Goal: Task Accomplishment & Management: Manage account settings

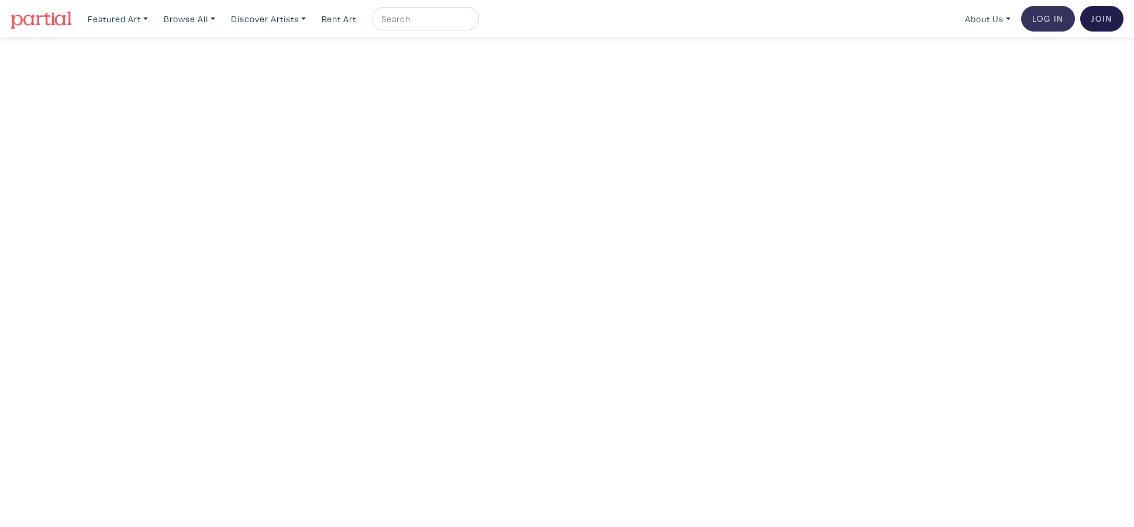
click at [1041, 17] on link "Log In" at bounding box center [1048, 19] width 54 height 26
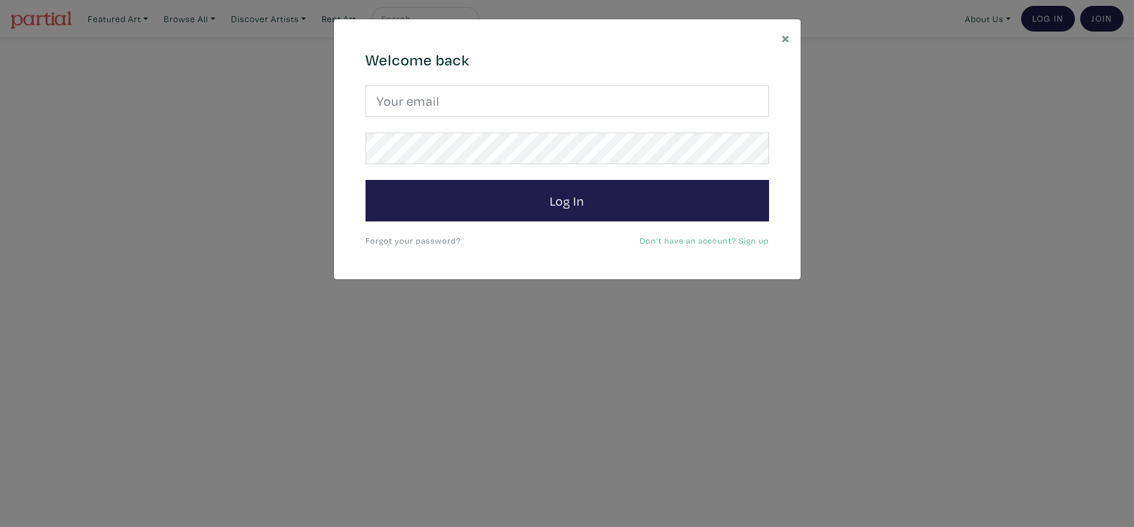
type input "jonathanpalter@gmail.com"
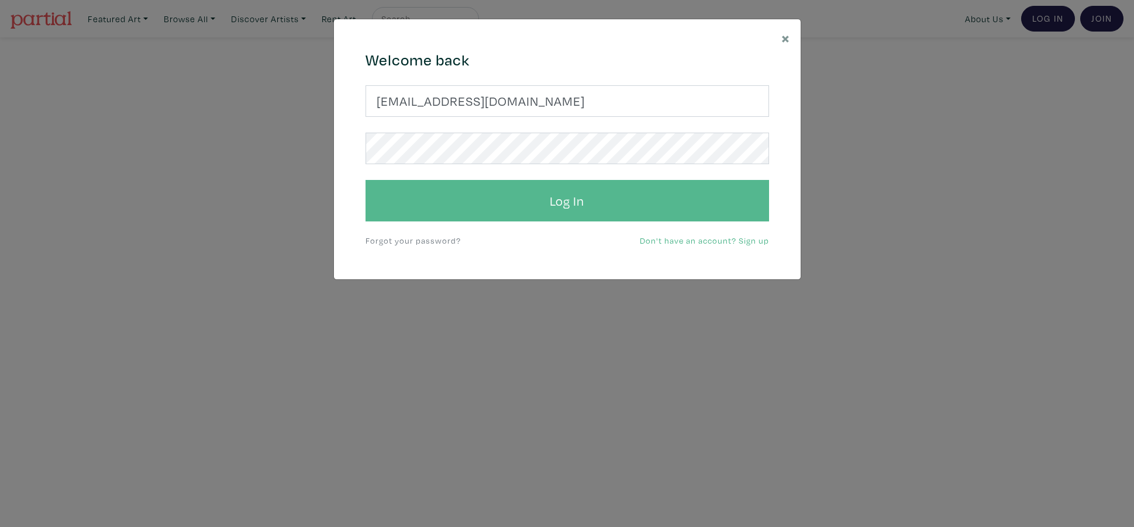
click at [550, 212] on button "Log In" at bounding box center [566, 201] width 403 height 42
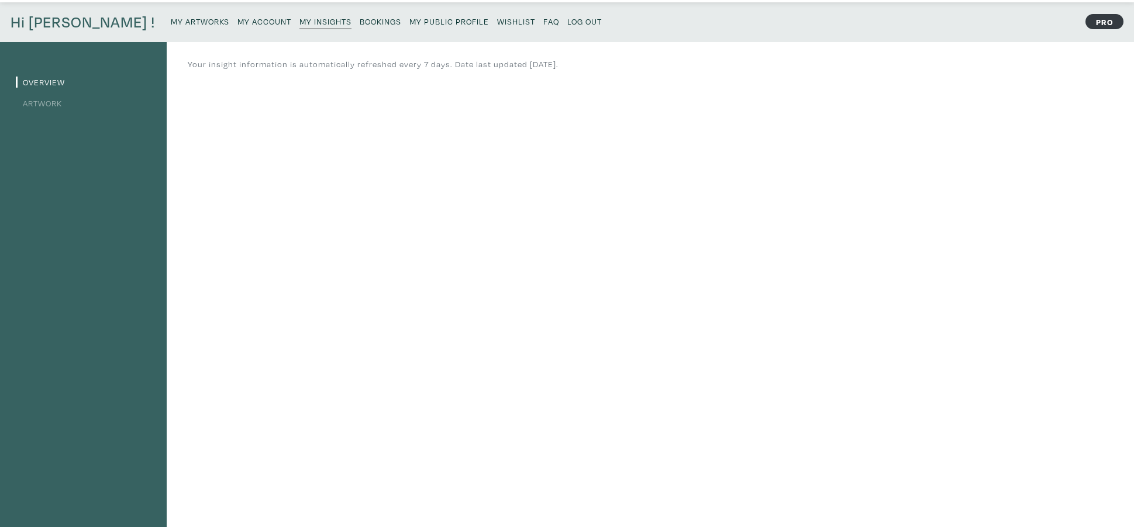
scroll to position [47, 0]
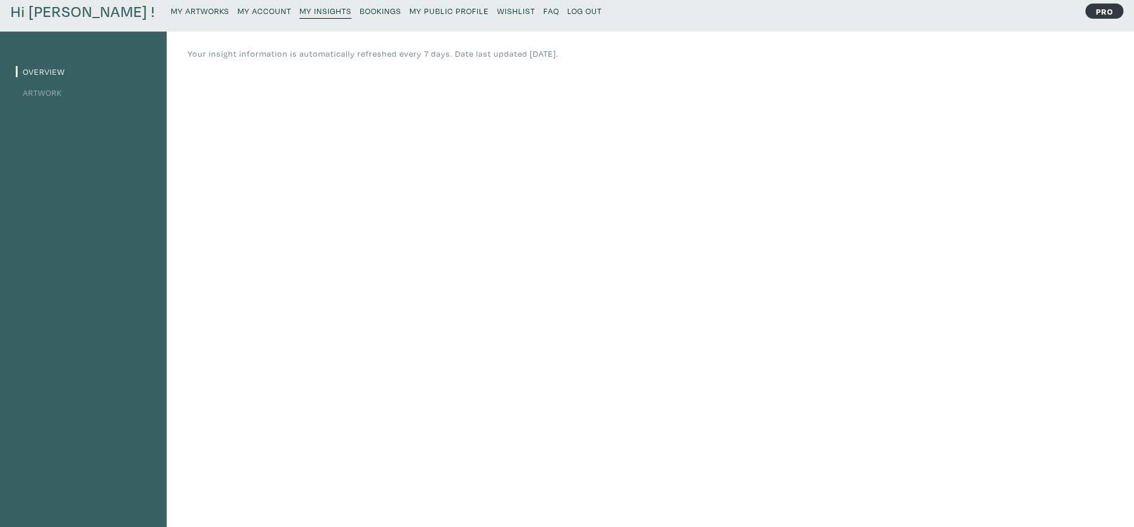
click at [50, 92] on link "Artwork" at bounding box center [39, 92] width 46 height 11
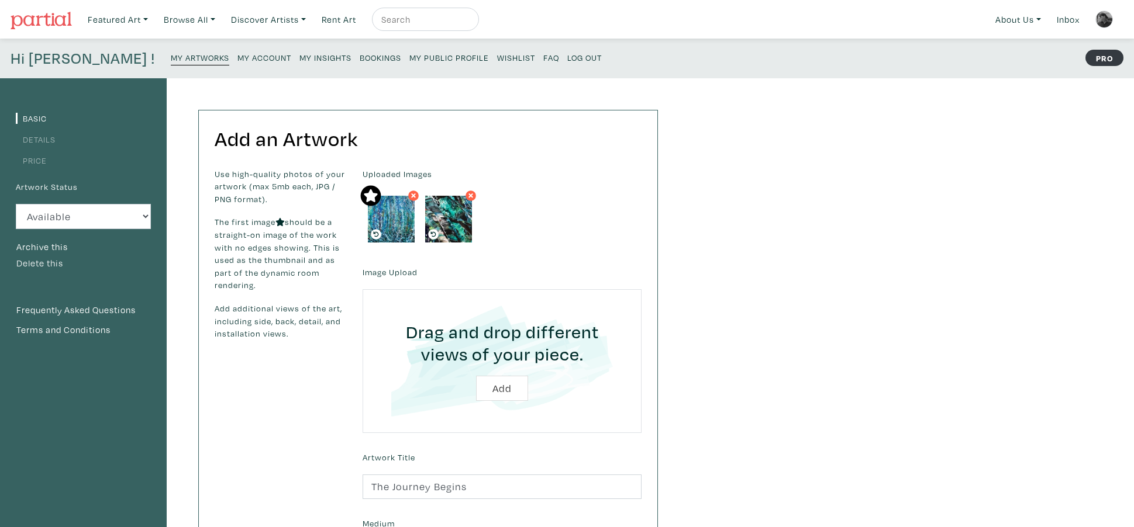
click at [60, 266] on button "Delete this" at bounding box center [40, 263] width 48 height 15
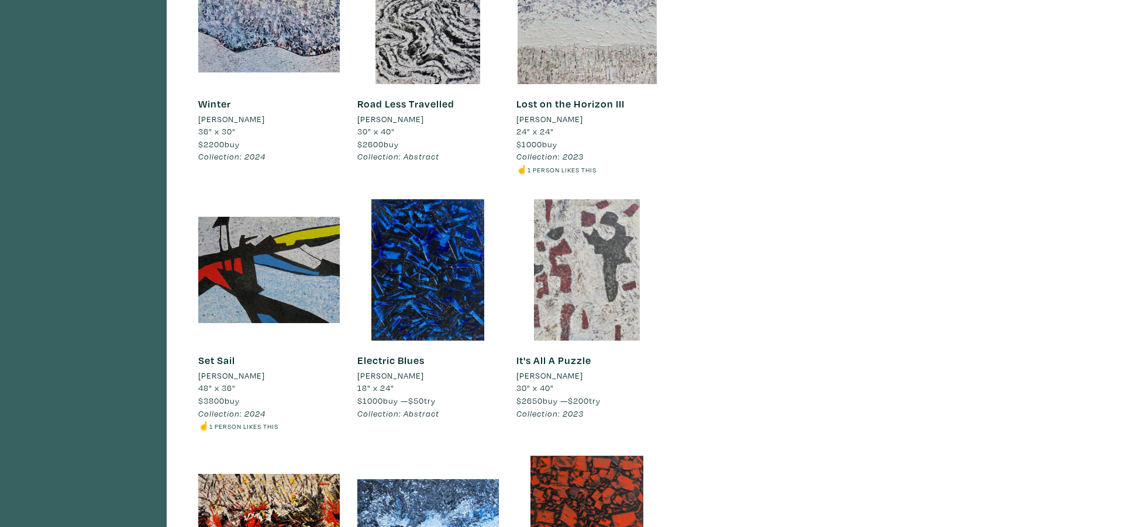
scroll to position [668, 0]
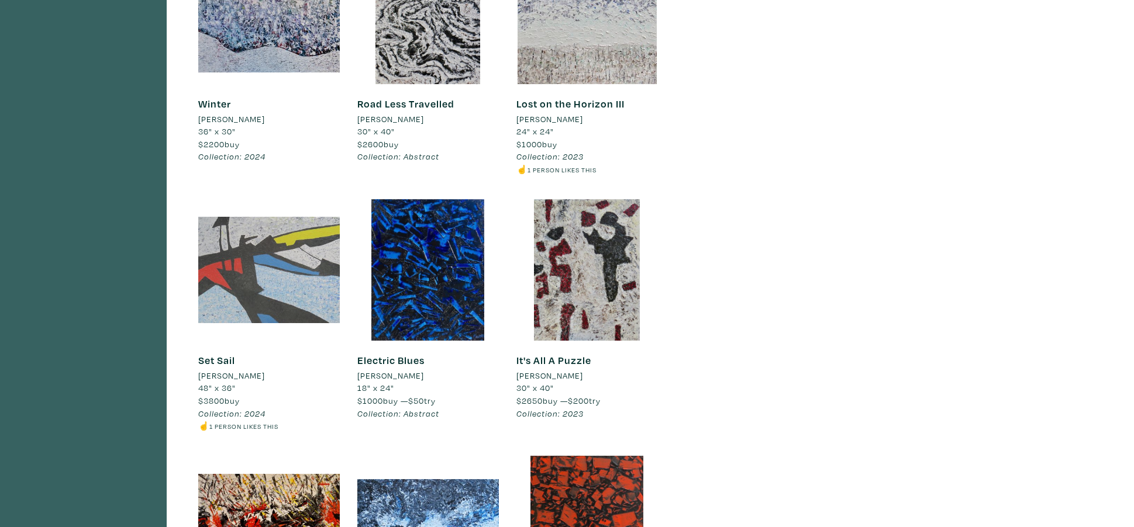
click at [226, 279] on div at bounding box center [269, 270] width 142 height 142
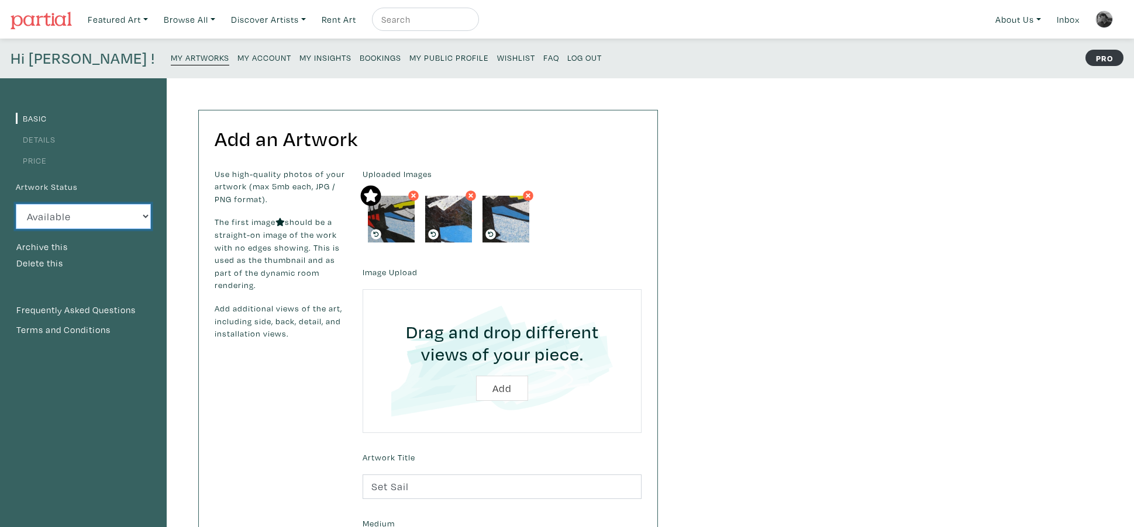
scroll to position [5, 0]
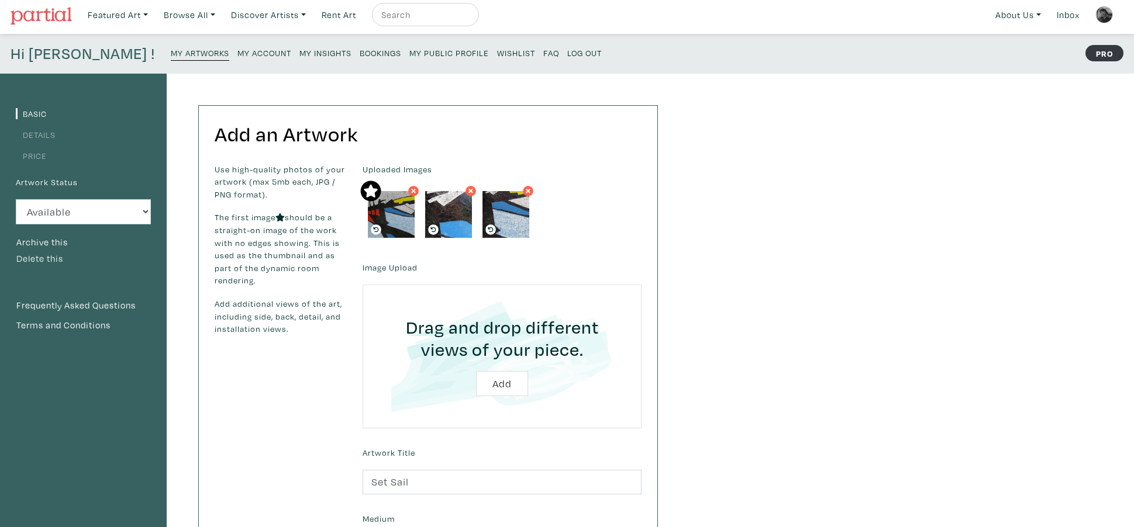
click at [57, 260] on button "Delete this" at bounding box center [40, 258] width 48 height 15
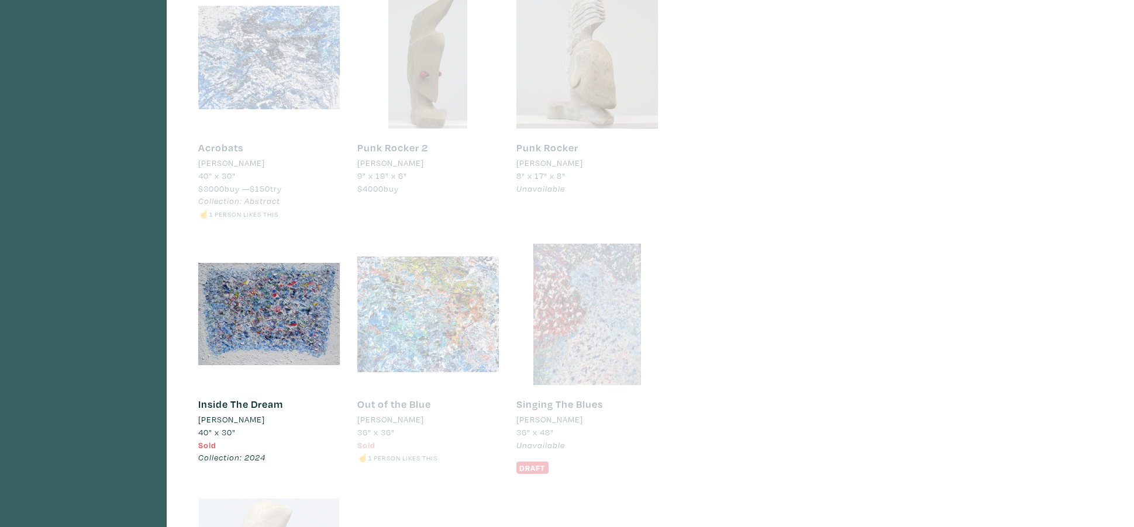
scroll to position [3373, 0]
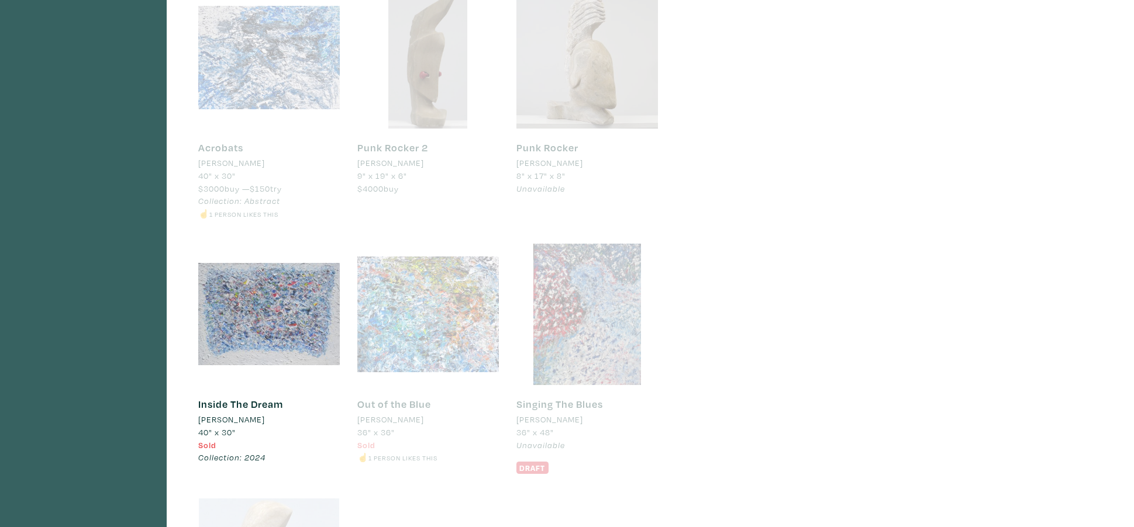
click at [250, 317] on div at bounding box center [269, 315] width 142 height 142
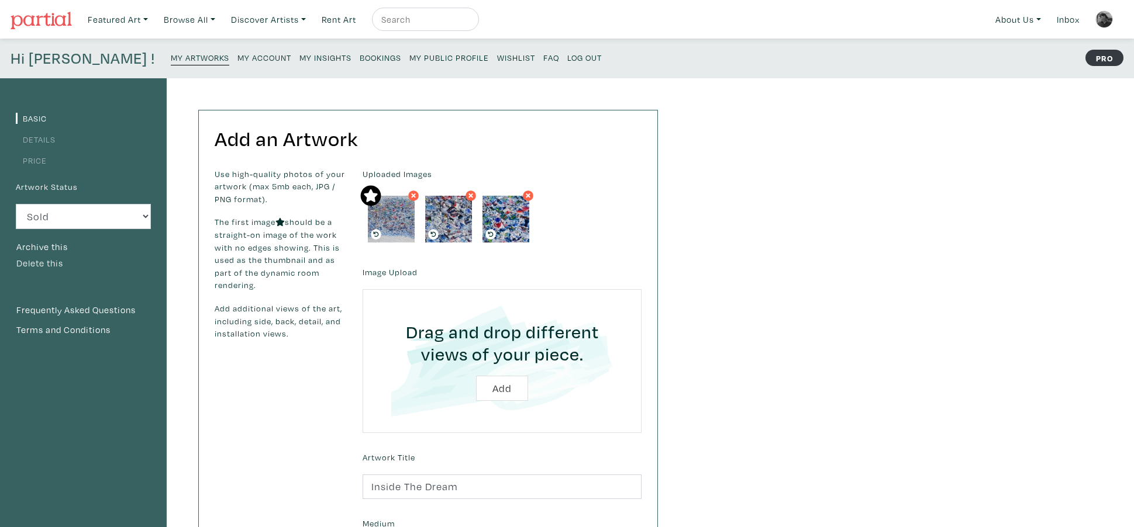
click at [53, 264] on button "Delete this" at bounding box center [40, 263] width 48 height 15
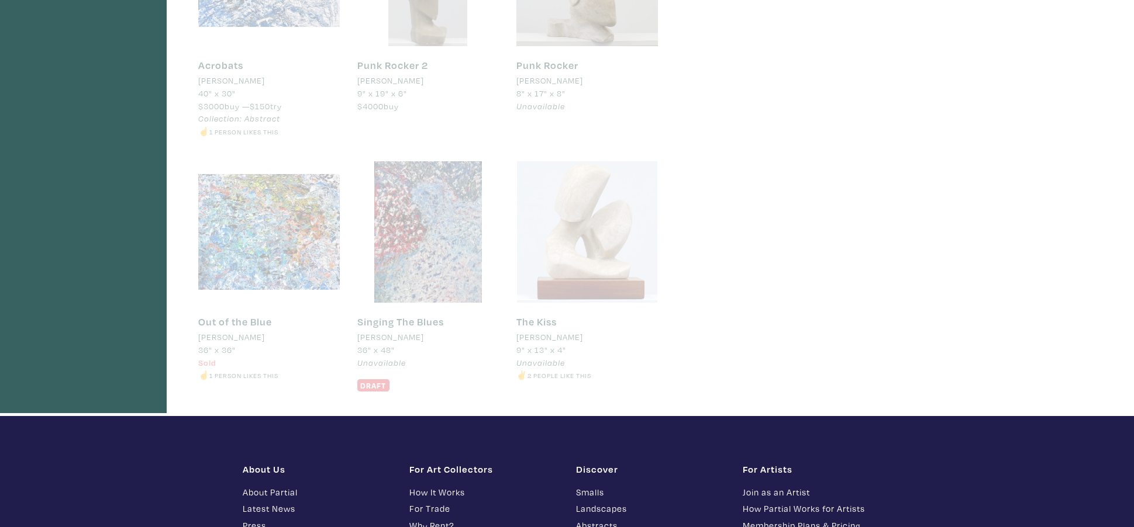
scroll to position [3456, 0]
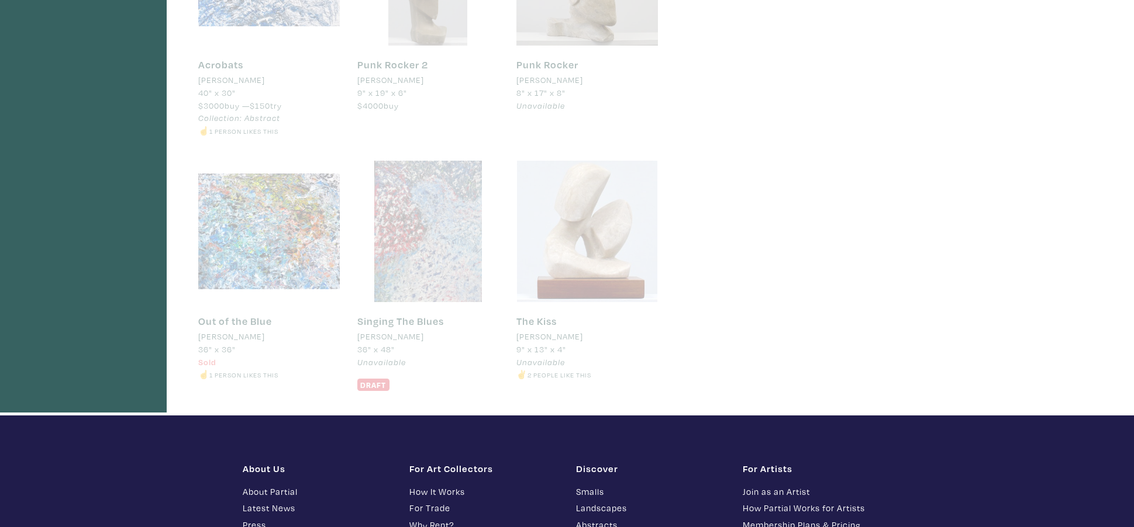
click at [456, 237] on div at bounding box center [428, 232] width 142 height 142
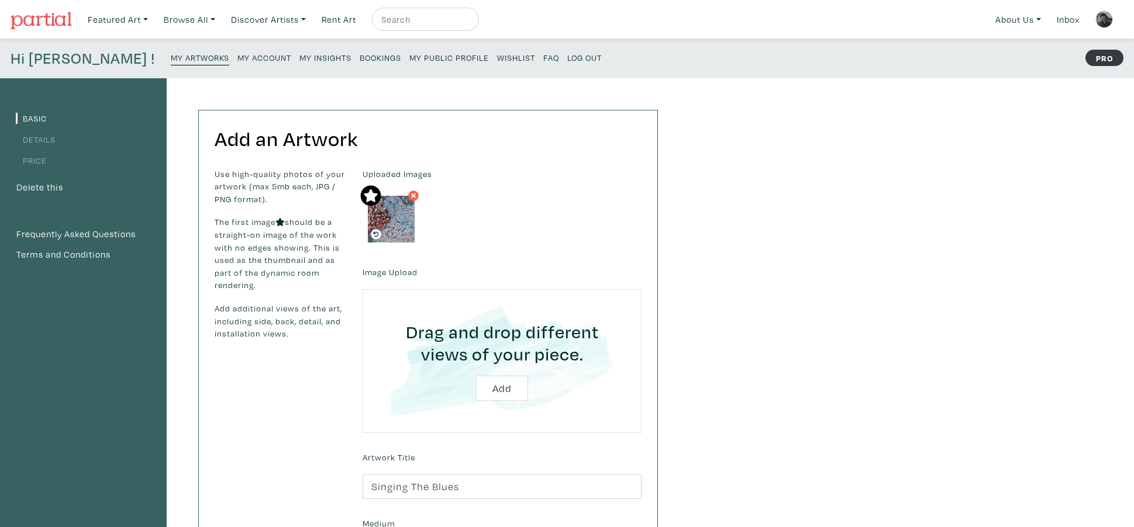
click at [33, 115] on link "Basic" at bounding box center [31, 118] width 31 height 11
click at [171, 62] on small "My Artworks" at bounding box center [200, 57] width 58 height 11
